Goal: Submit feedback/report problem: Submit feedback/report problem

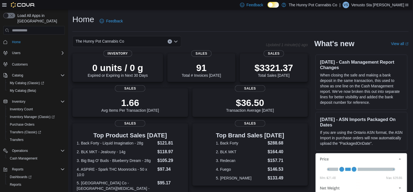
click at [191, 37] on div "The Hunny Pot Cannabis Co" at bounding box center [169, 41] width 194 height 11
click at [235, 41] on div "The Hunny Pot Cannabis Co" at bounding box center [169, 41] width 194 height 11
click at [228, 37] on div "The Hunny Pot Cannabis Co" at bounding box center [169, 41] width 194 height 11
click at [240, 24] on div "Home Feedback" at bounding box center [240, 21] width 337 height 14
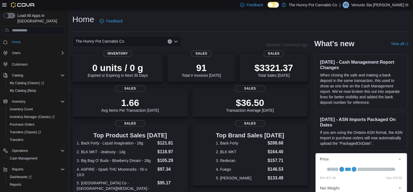
click at [253, 22] on div "Home Feedback" at bounding box center [240, 21] width 337 height 14
click at [205, 26] on div "Home Feedback" at bounding box center [240, 21] width 337 height 14
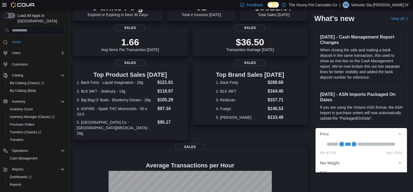
scroll to position [72, 0]
